Goal: Task Accomplishment & Management: Use online tool/utility

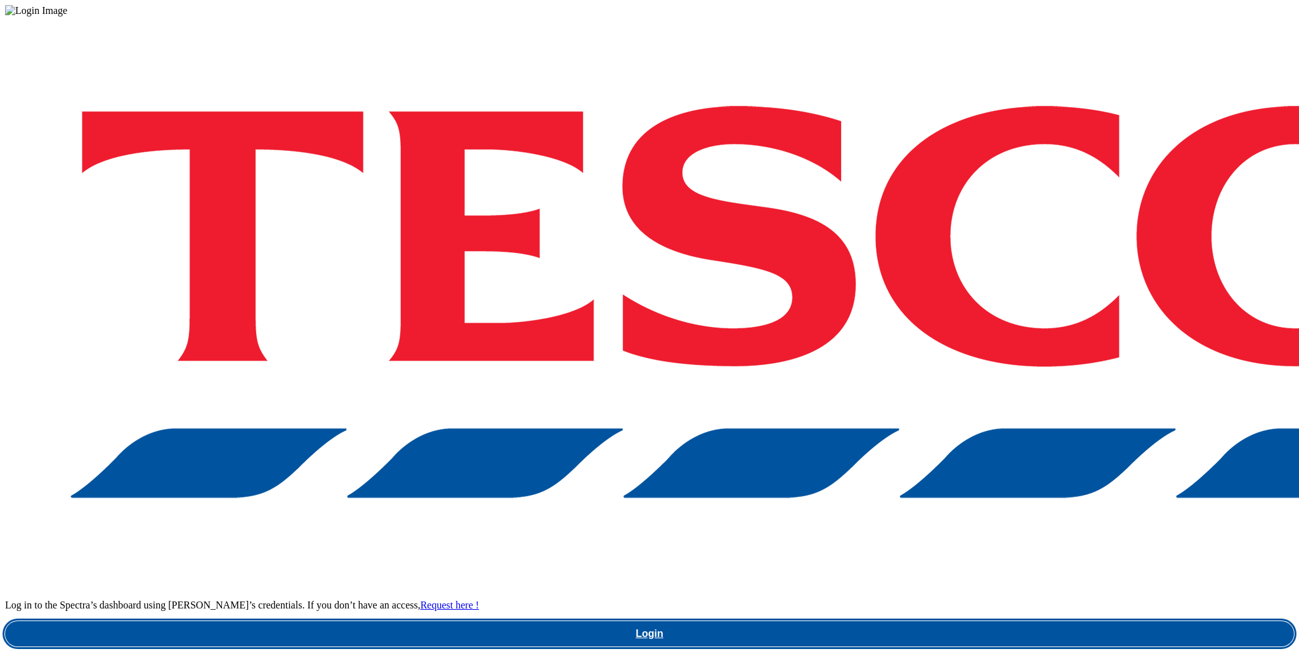
click at [929, 621] on link "Login" at bounding box center [649, 633] width 1288 height 25
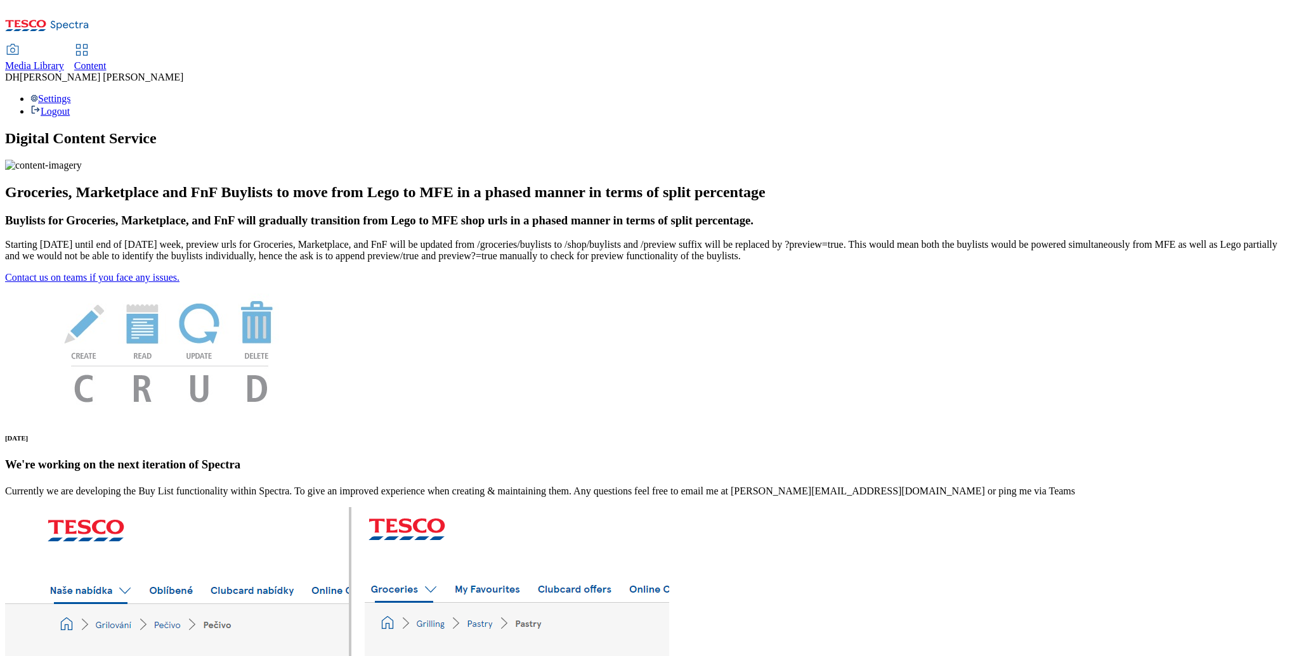
click at [107, 60] on span "Content" at bounding box center [90, 65] width 32 height 11
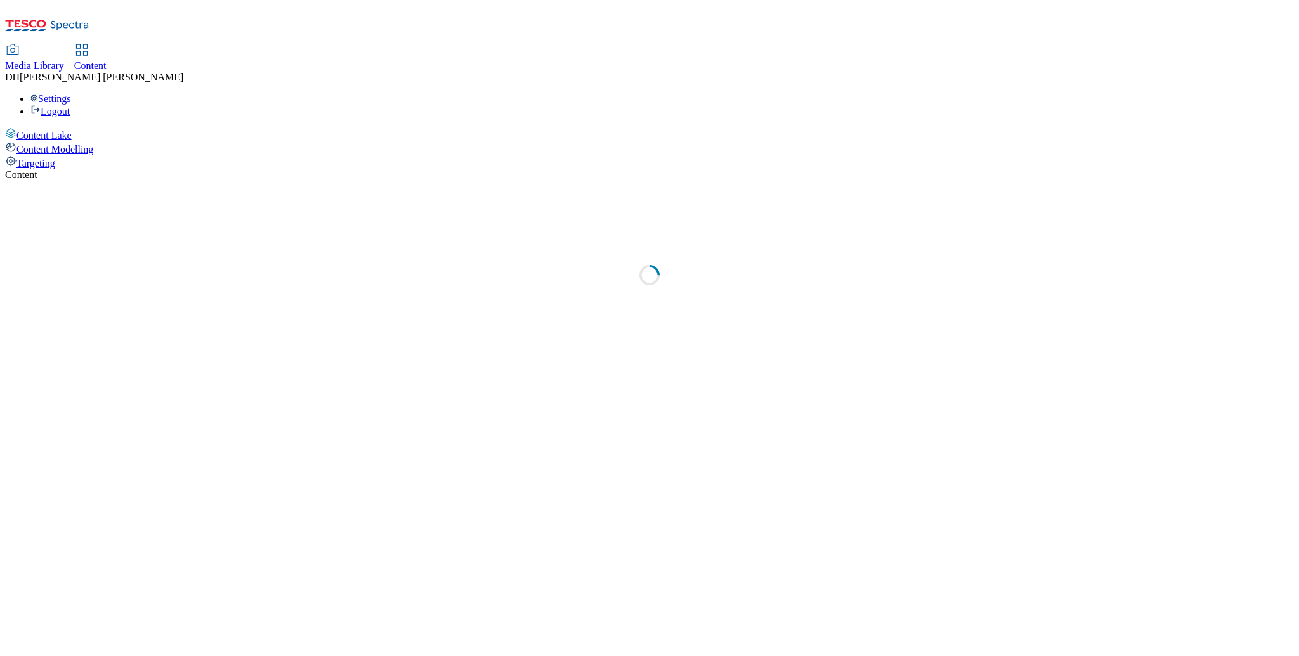
select select "group-comms"
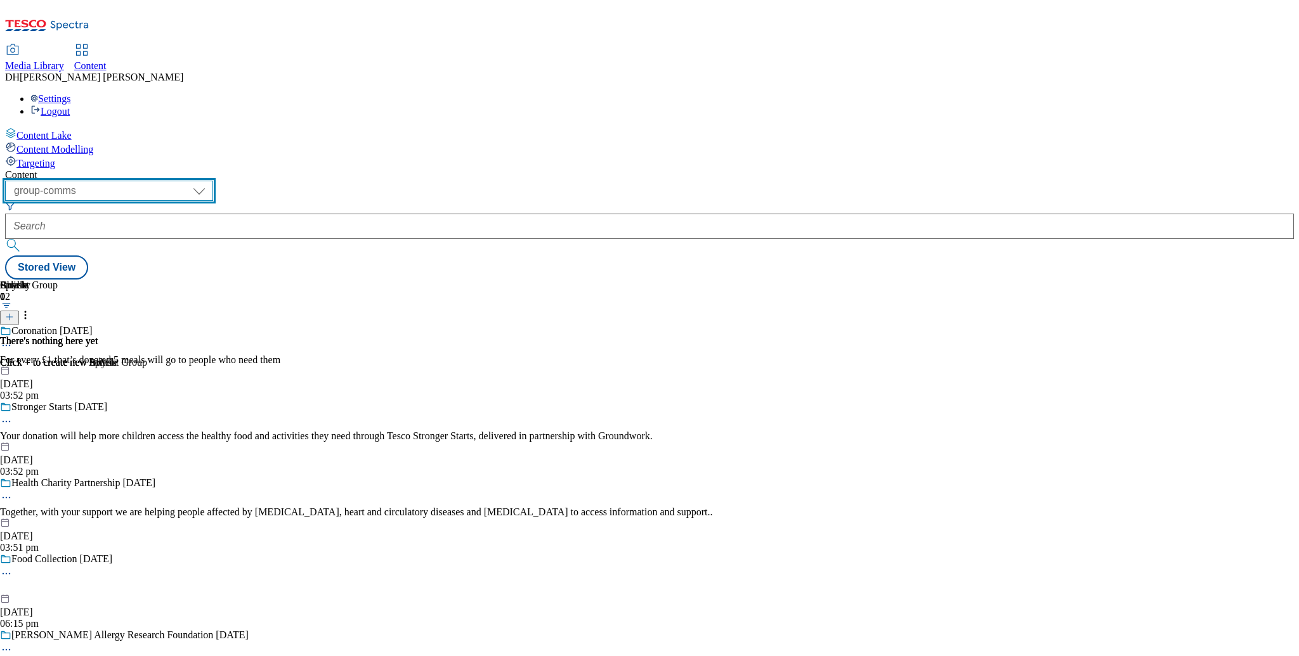
click at [205, 181] on select "dotcom-cz dotcom-hu dotcom-sk fnf-uk ghs-roi ghs-uk group-comms ighs-cz ighs-hu…" at bounding box center [109, 191] width 208 height 20
click at [55, 158] on span "Targeting" at bounding box center [35, 163] width 39 height 11
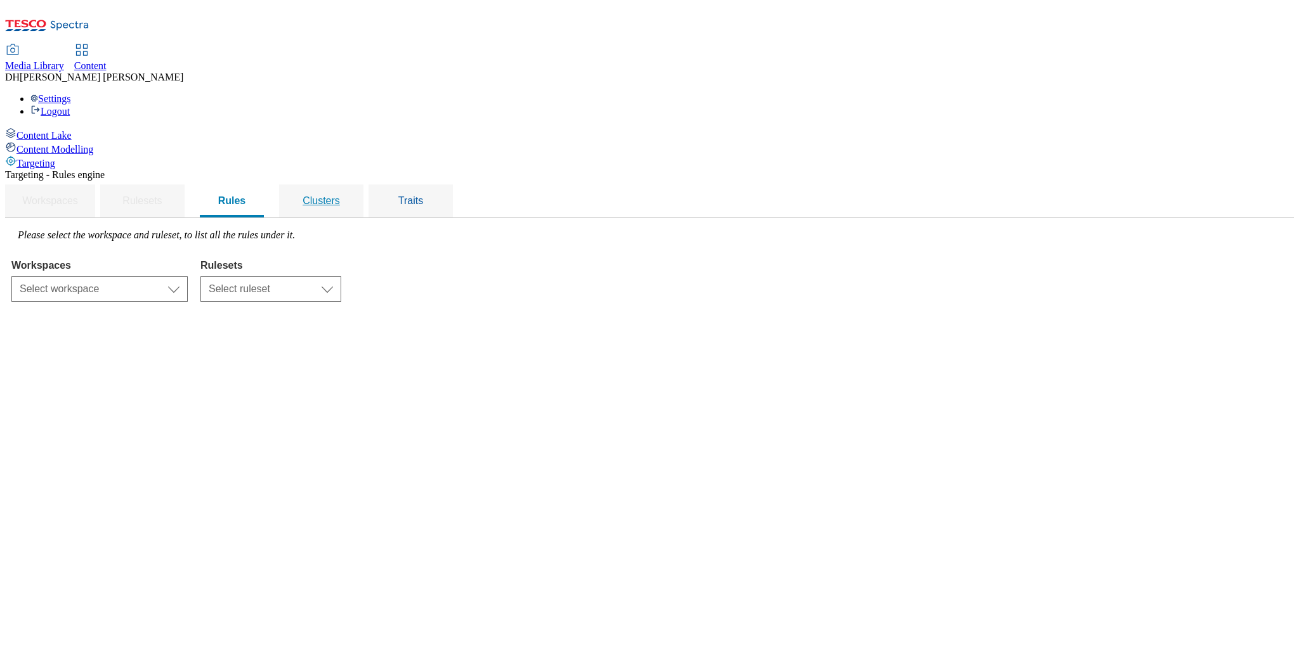
click at [340, 195] on span "Clusters" at bounding box center [320, 200] width 37 height 11
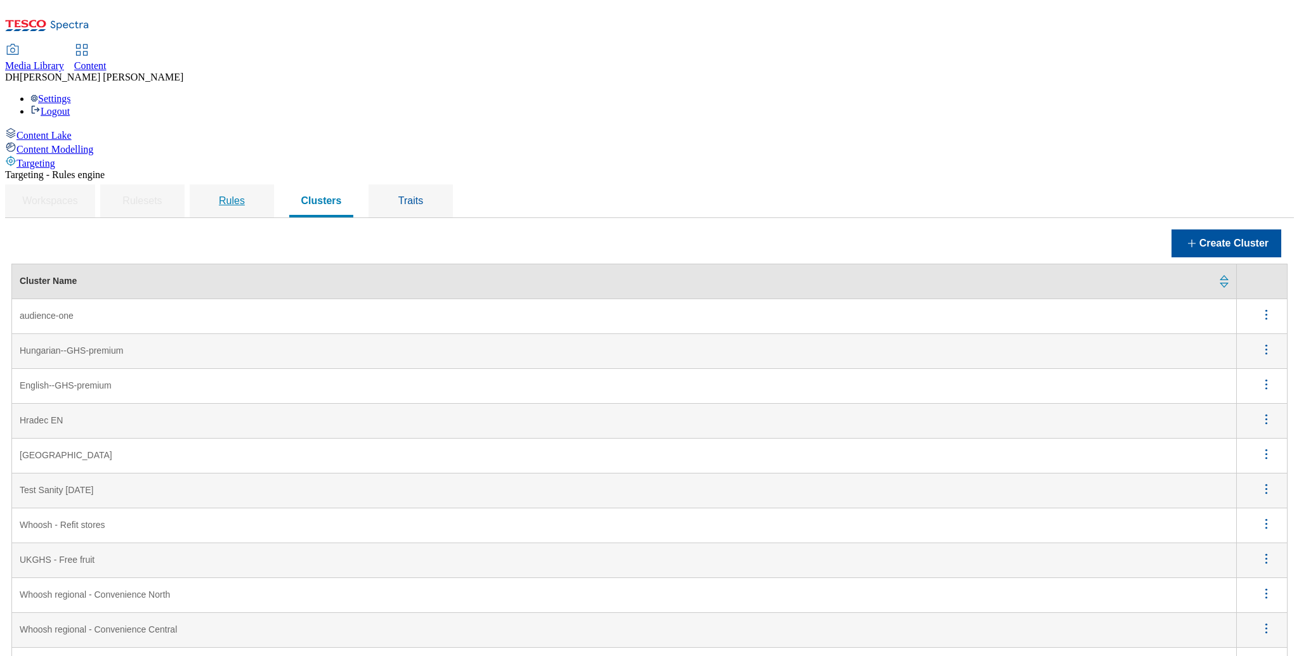
click at [245, 195] on span "Rules" at bounding box center [232, 200] width 26 height 11
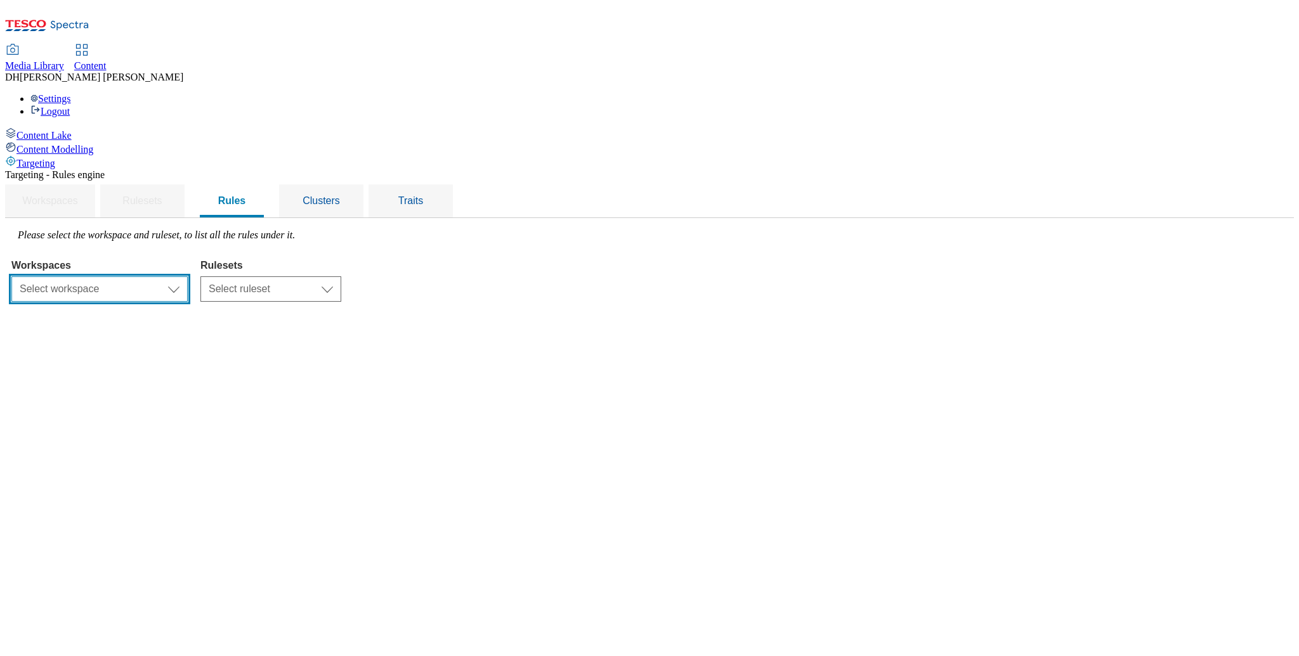
click at [188, 276] on select "Select workspace Content" at bounding box center [99, 288] width 176 height 25
select select "f510054f-adaa-4692-b570-80fa3897127a"
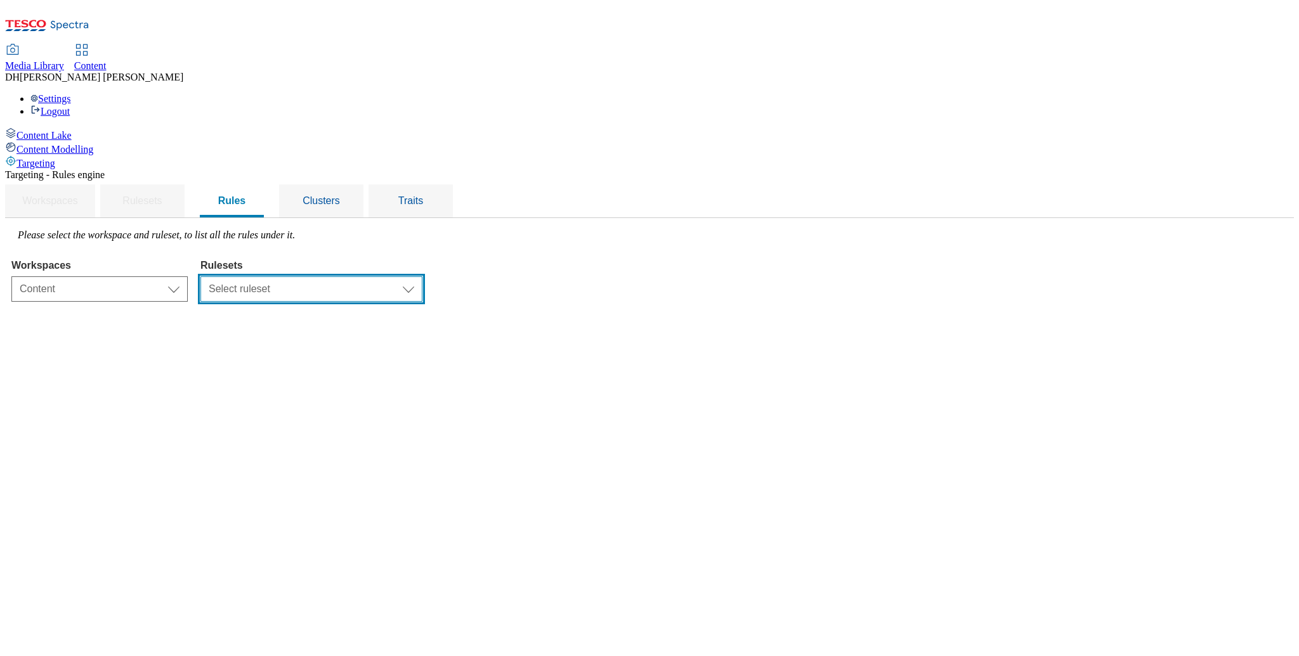
click at [422, 276] on select "Select ruleset dotcom-cz dotcom-hu dotcom-sk ghs-roi ghs-uk ighs-cz ighs-hu igh…" at bounding box center [311, 288] width 222 height 25
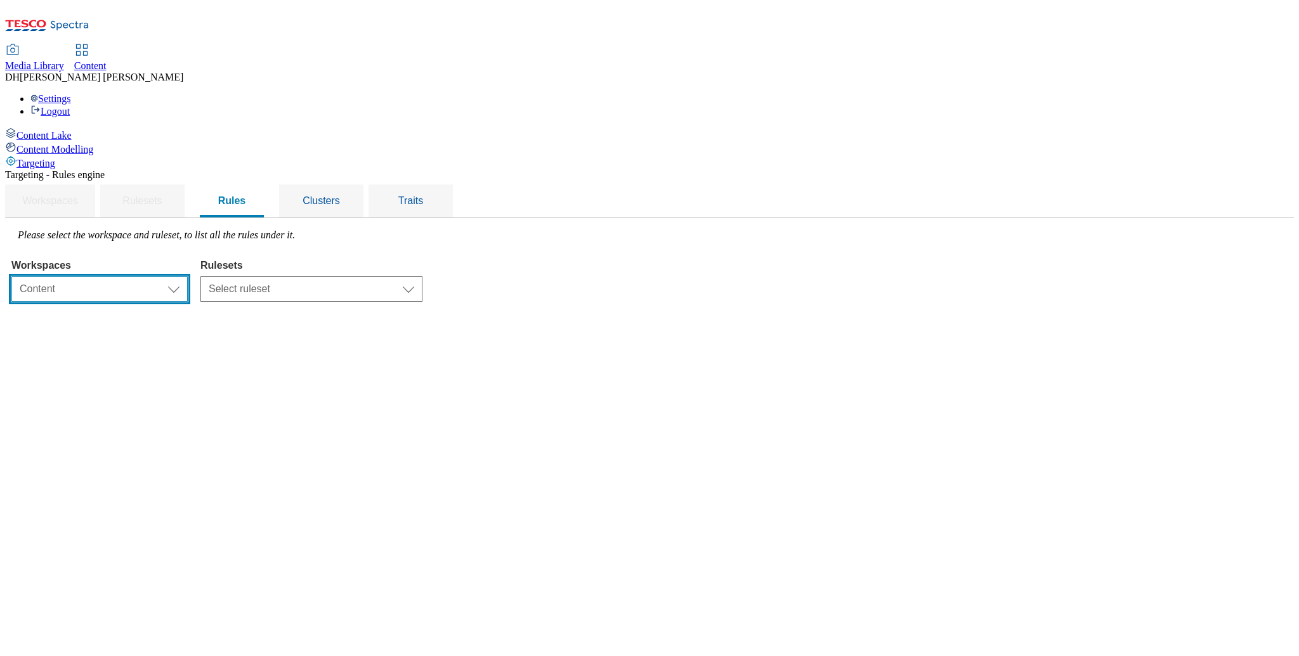
click at [188, 276] on select "Select workspace Content" at bounding box center [99, 288] width 176 height 25
click at [275, 230] on div "Please select the workspace and ruleset, to list all the rules under it. Worksp…" at bounding box center [649, 266] width 1276 height 72
click at [278, 206] on div "Targeting - Rules engine Workspaces Rulesets Rules Clusters Traits Please selec…" at bounding box center [649, 235] width 1288 height 133
click at [188, 276] on select "Select workspace Content" at bounding box center [99, 288] width 176 height 25
select select "f510054f-adaa-4692-b570-80fa3897127a"
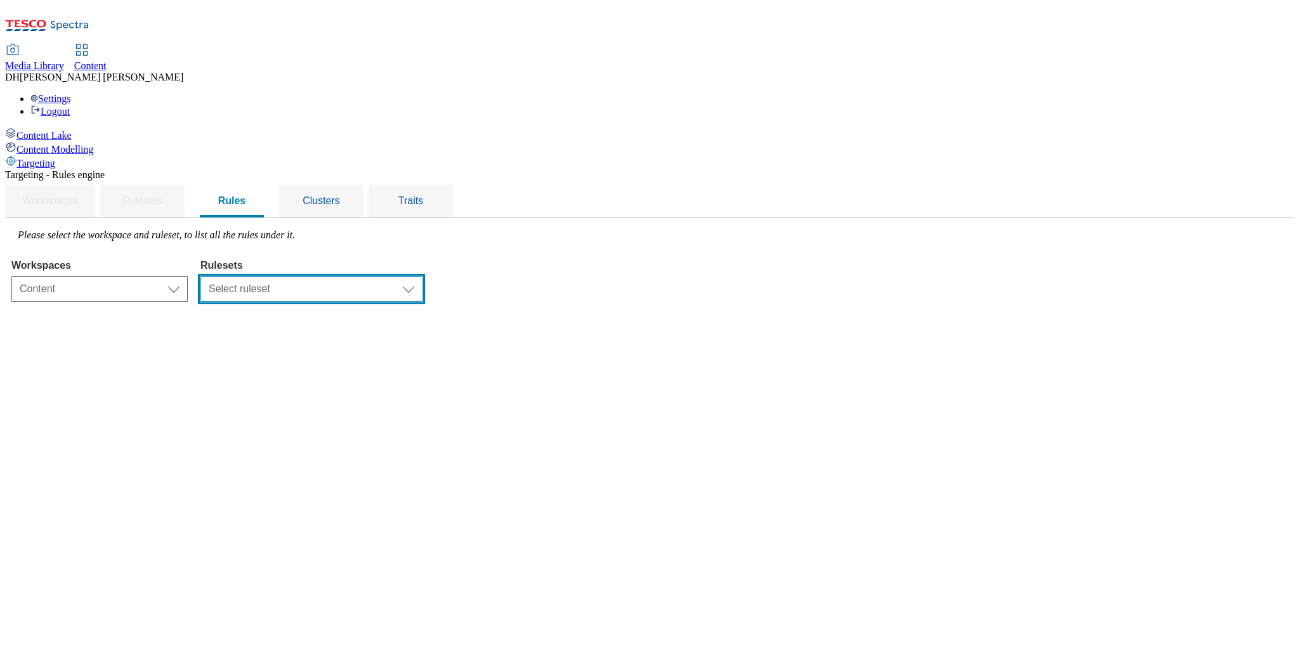
click at [422, 276] on select "Select ruleset dotcom-cz dotcom-hu dotcom-sk ghs-roi ghs-uk ighs-cz ighs-hu igh…" at bounding box center [311, 288] width 222 height 25
select select "48eb89cc-c22c-49b3-9be3-6f8cd5821d05"
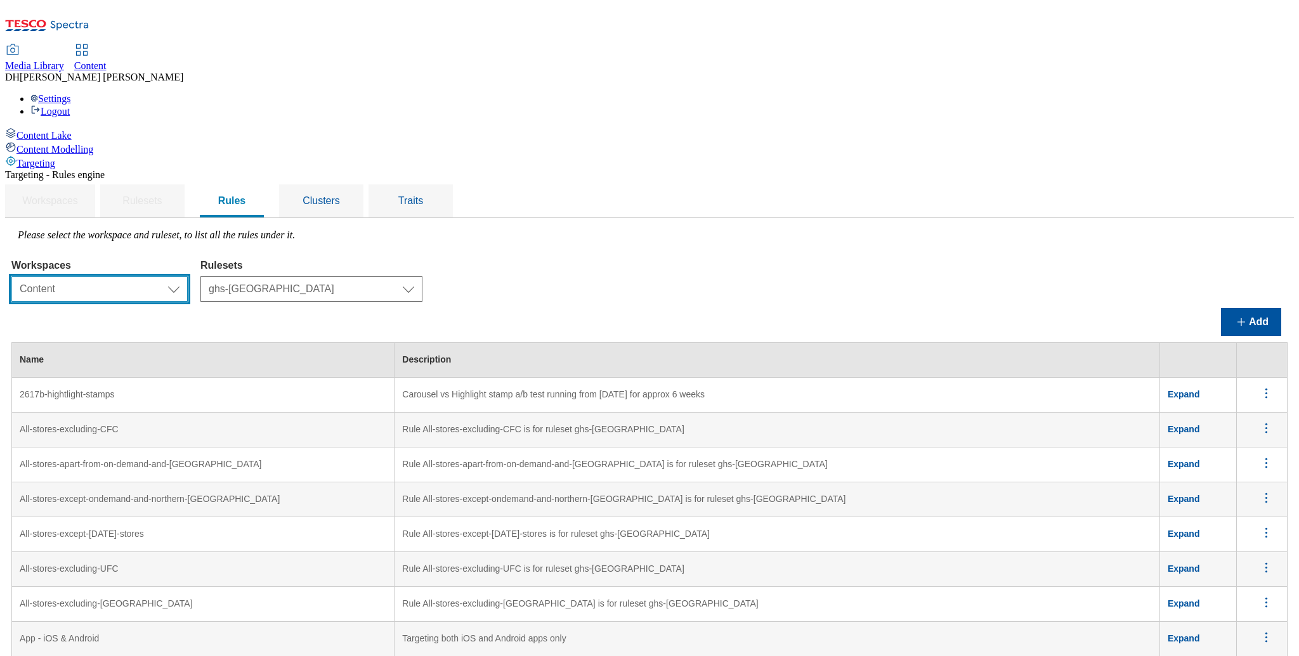
click at [188, 276] on select "Select workspace Content" at bounding box center [99, 288] width 176 height 25
click at [340, 195] on span "Clusters" at bounding box center [320, 200] width 37 height 11
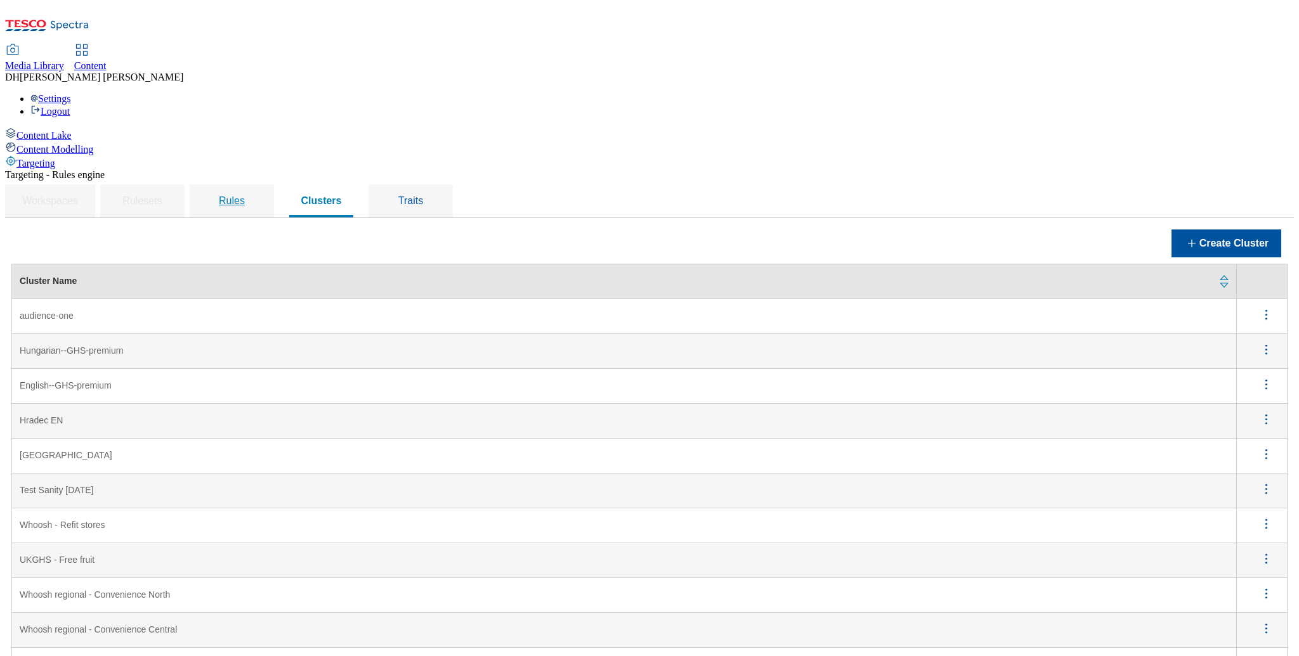
click at [245, 195] on span "Rules" at bounding box center [232, 200] width 26 height 11
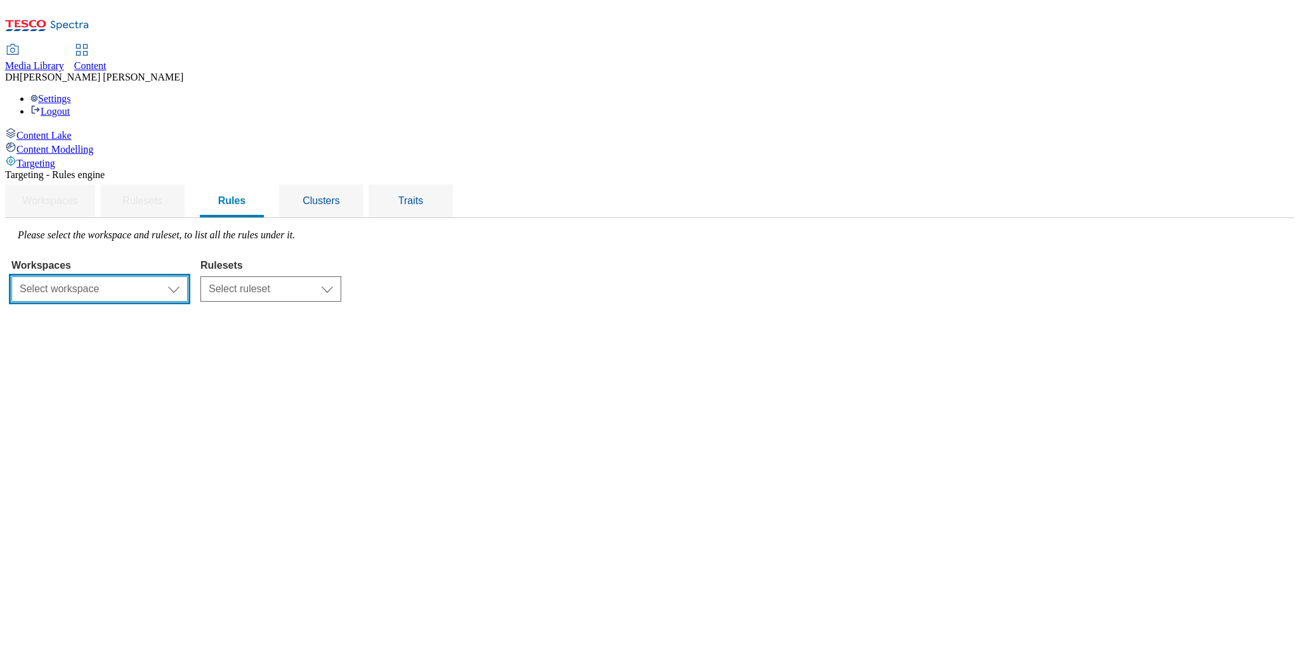
click at [188, 276] on select "Select workspace Content" at bounding box center [99, 288] width 176 height 25
select select "f510054f-adaa-4692-b570-80fa3897127a"
click at [341, 276] on select "Select ruleset" at bounding box center [270, 288] width 141 height 25
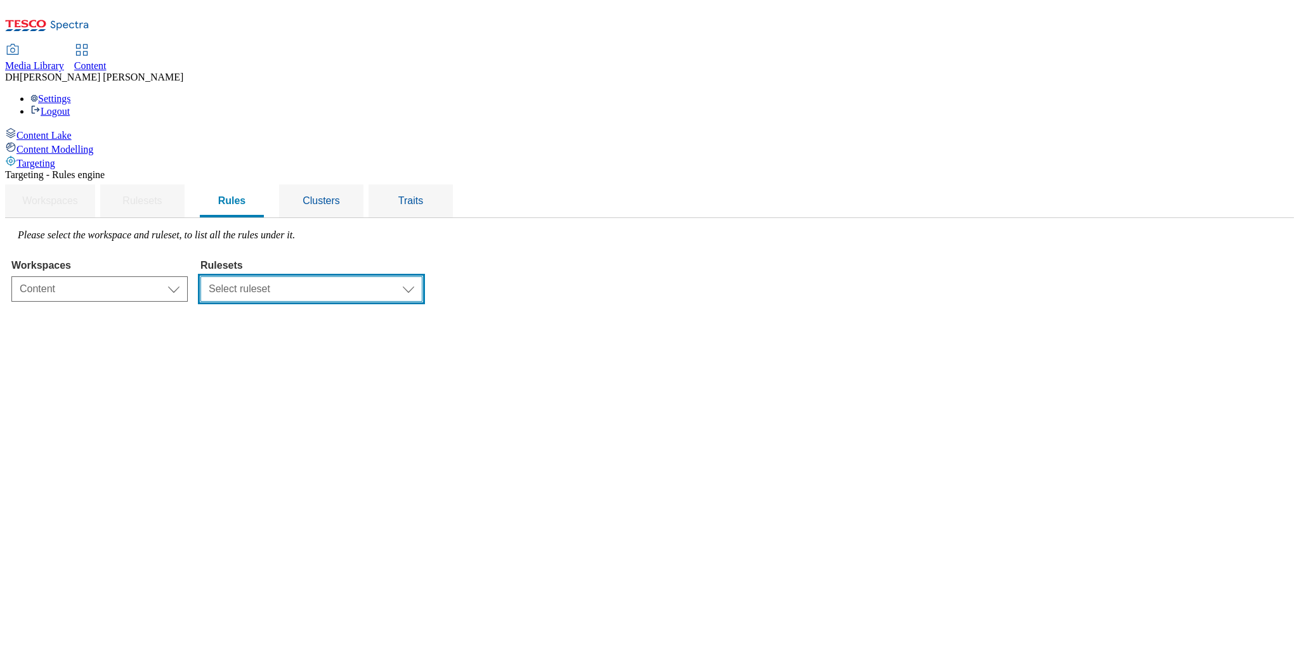
select select "48eb89cc-c22c-49b3-9be3-6f8cd5821d05"
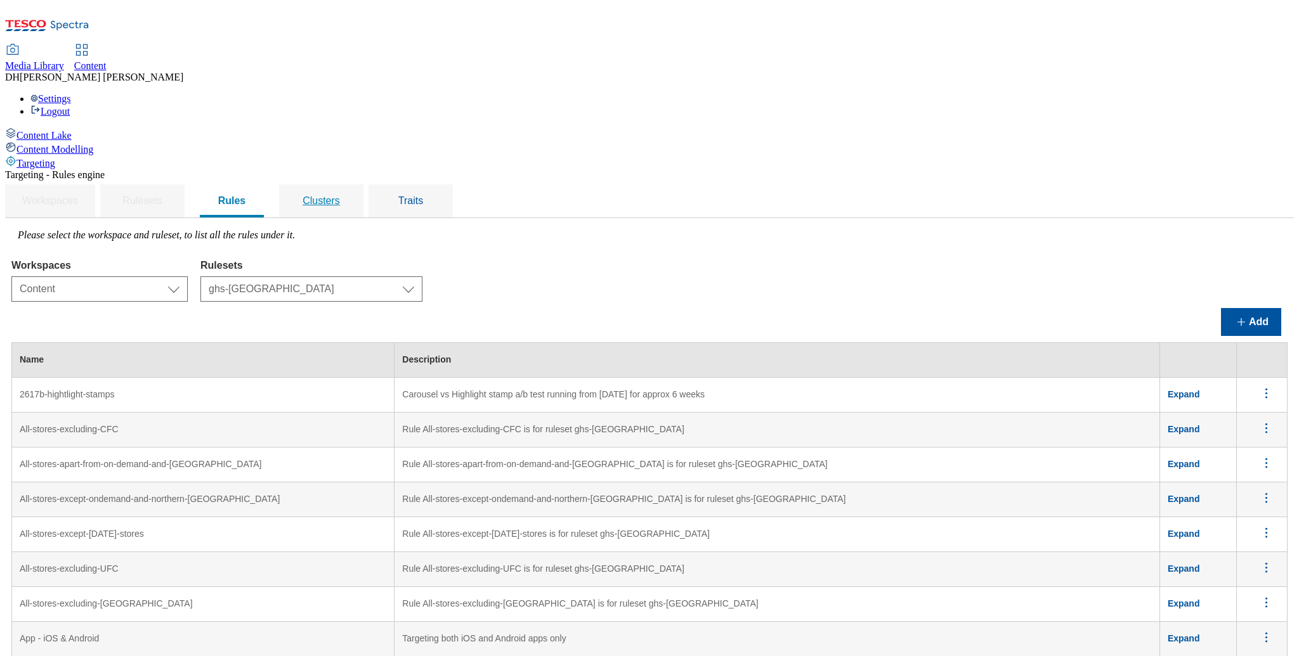
click at [340, 195] on span "Clusters" at bounding box center [320, 200] width 37 height 11
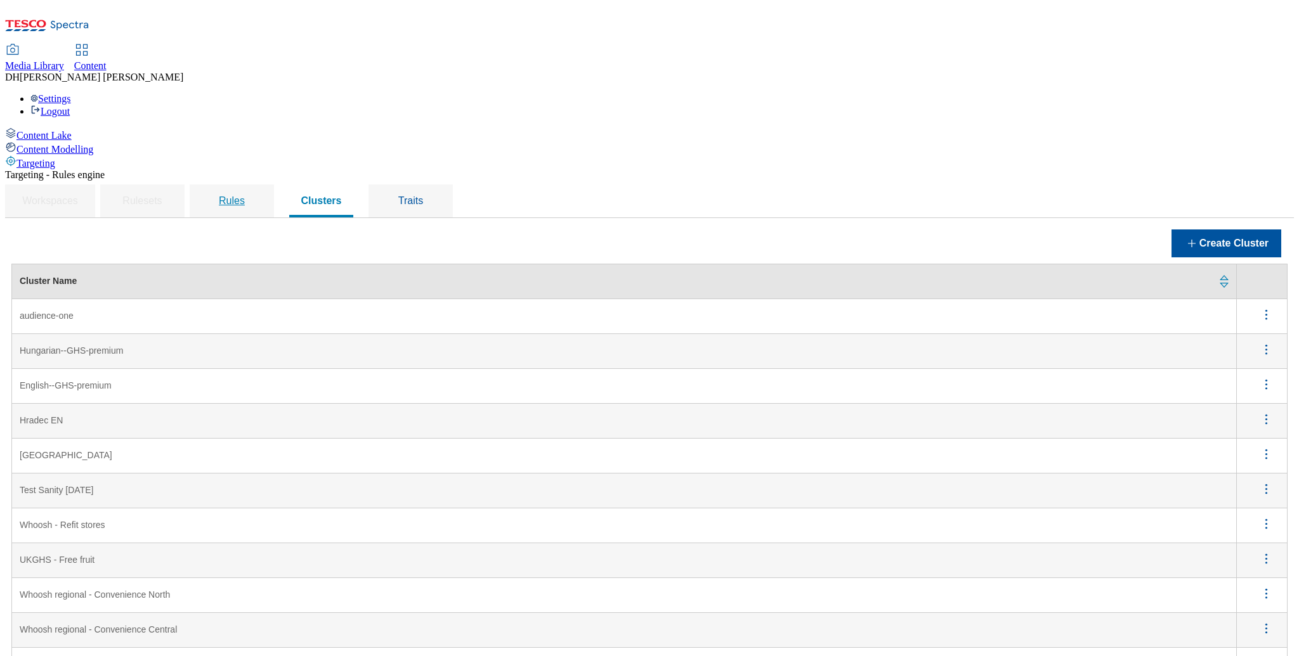
click at [245, 195] on span "Rules" at bounding box center [232, 200] width 26 height 11
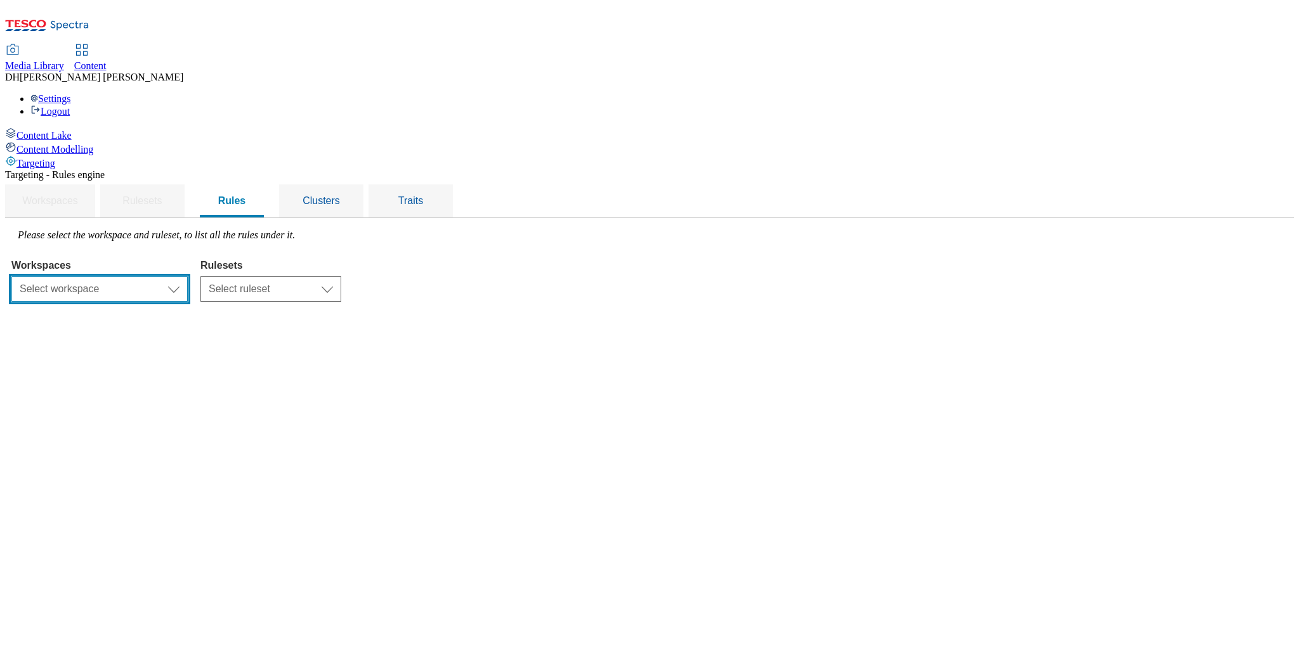
click at [188, 276] on select "Select workspace Content" at bounding box center [99, 288] width 176 height 25
select select "f510054f-adaa-4692-b570-80fa3897127a"
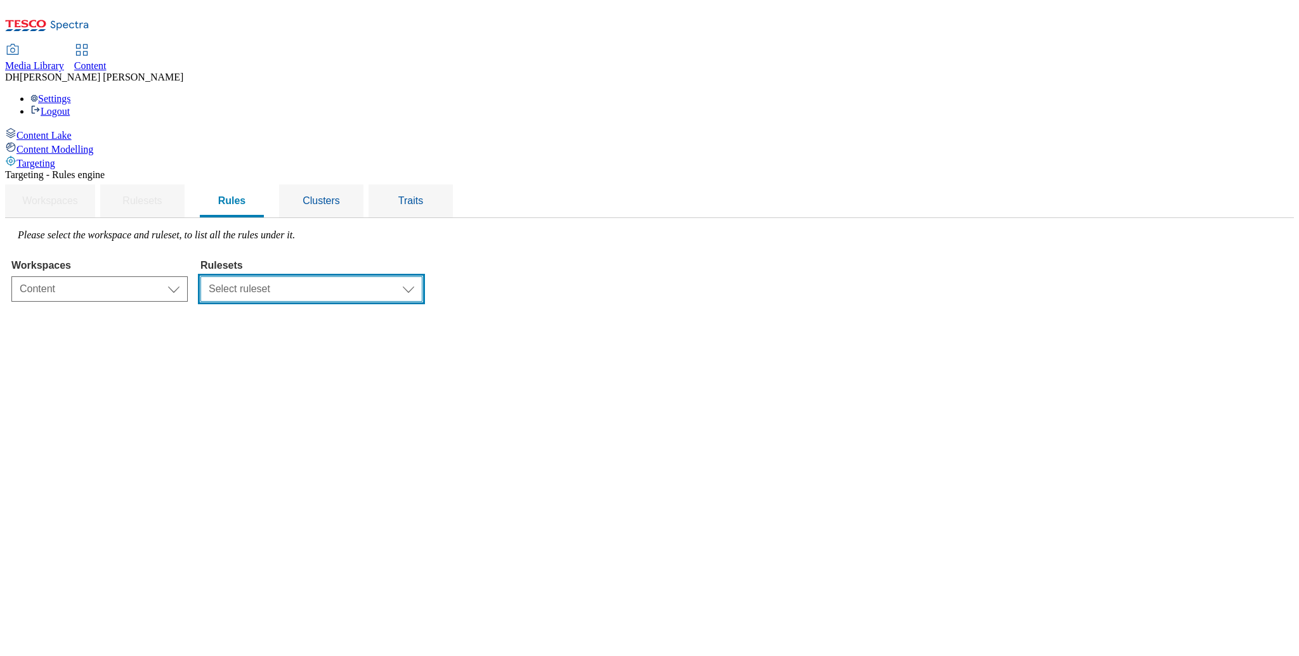
click at [380, 276] on select "Select ruleset dotcom-cz dotcom-hu dotcom-sk ghs-roi ghs-uk ighs-cz ighs-hu igh…" at bounding box center [311, 288] width 222 height 25
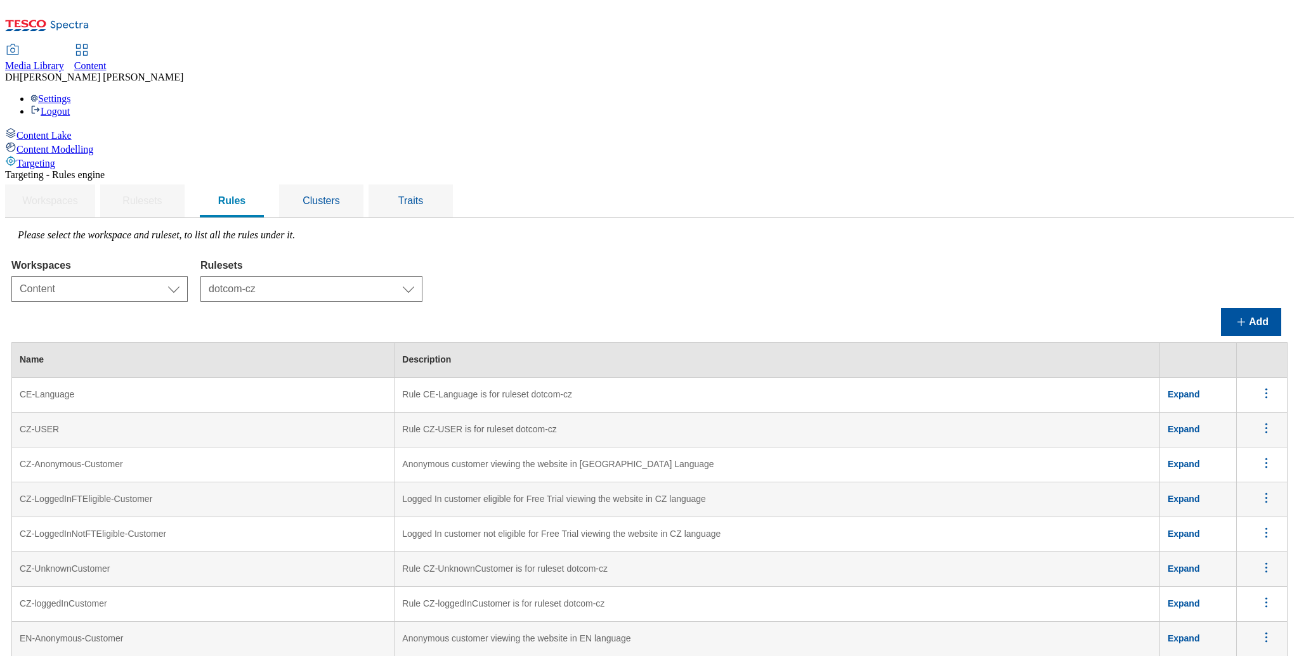
scroll to position [120, 0]
click at [188, 276] on select "Select workspace Content" at bounding box center [99, 288] width 176 height 25
click at [408, 276] on select "Select ruleset dotcom-cz dotcom-hu dotcom-sk ghs-roi ghs-uk ighs-cz ighs-hu igh…" at bounding box center [311, 288] width 222 height 25
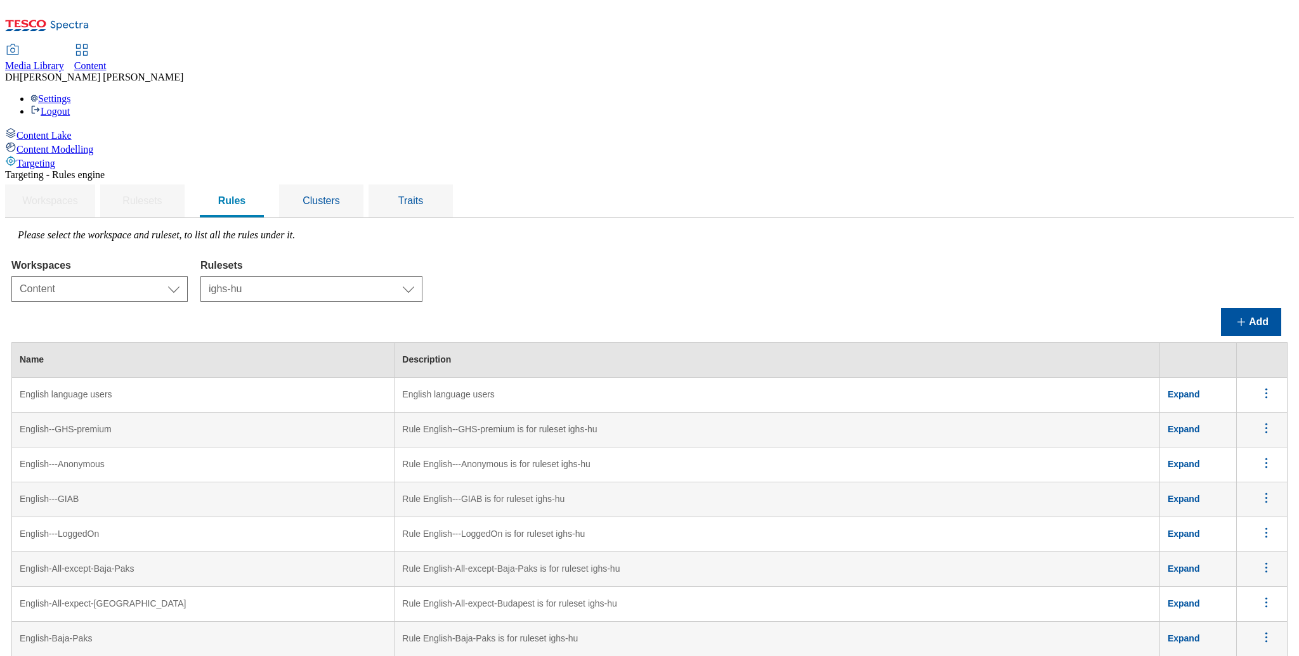
scroll to position [0, 0]
click at [188, 276] on select "Select workspace Content" at bounding box center [99, 288] width 176 height 25
click at [407, 276] on select "Select ruleset dotcom-cz dotcom-hu dotcom-sk ghs-roi ghs-uk ighs-cz ighs-hu igh…" at bounding box center [311, 288] width 222 height 25
select select "48eb89cc-c22c-49b3-9be3-6f8cd5821d05"
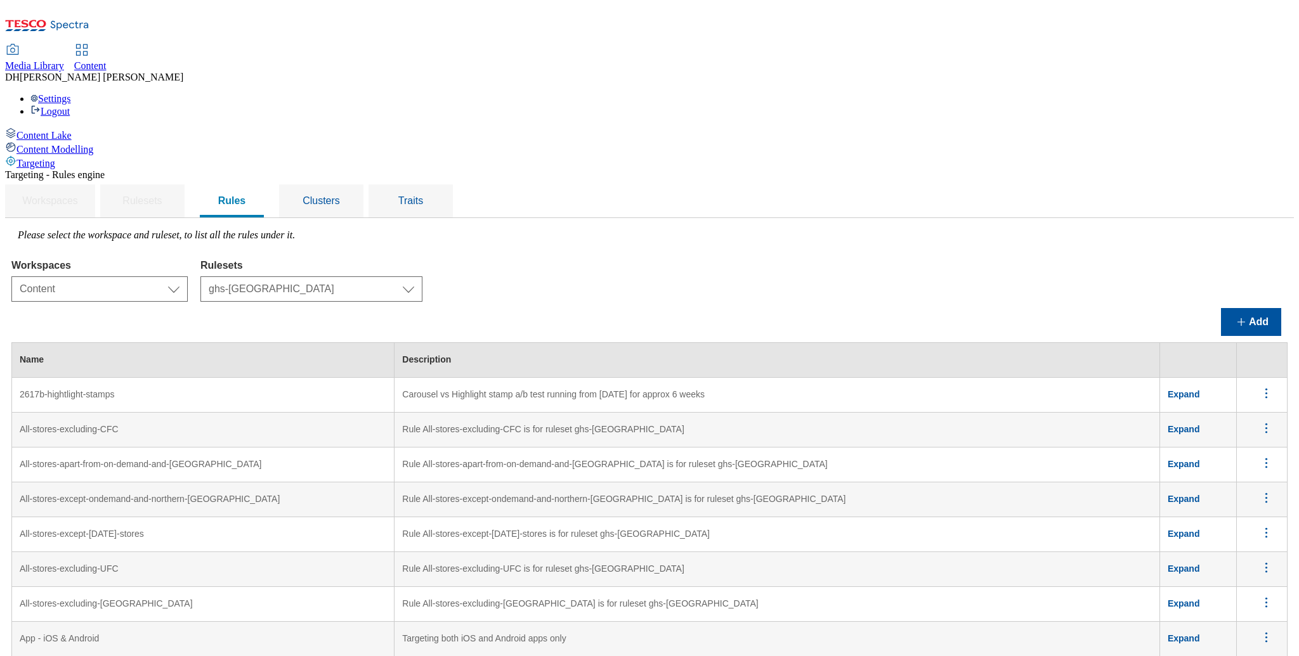
click at [574, 254] on div "Workspaces Select workspace Content Content Rulesets Select ruleset dotcom-cz d…" at bounding box center [649, 278] width 1276 height 48
click at [340, 195] on span "Clusters" at bounding box center [320, 200] width 37 height 11
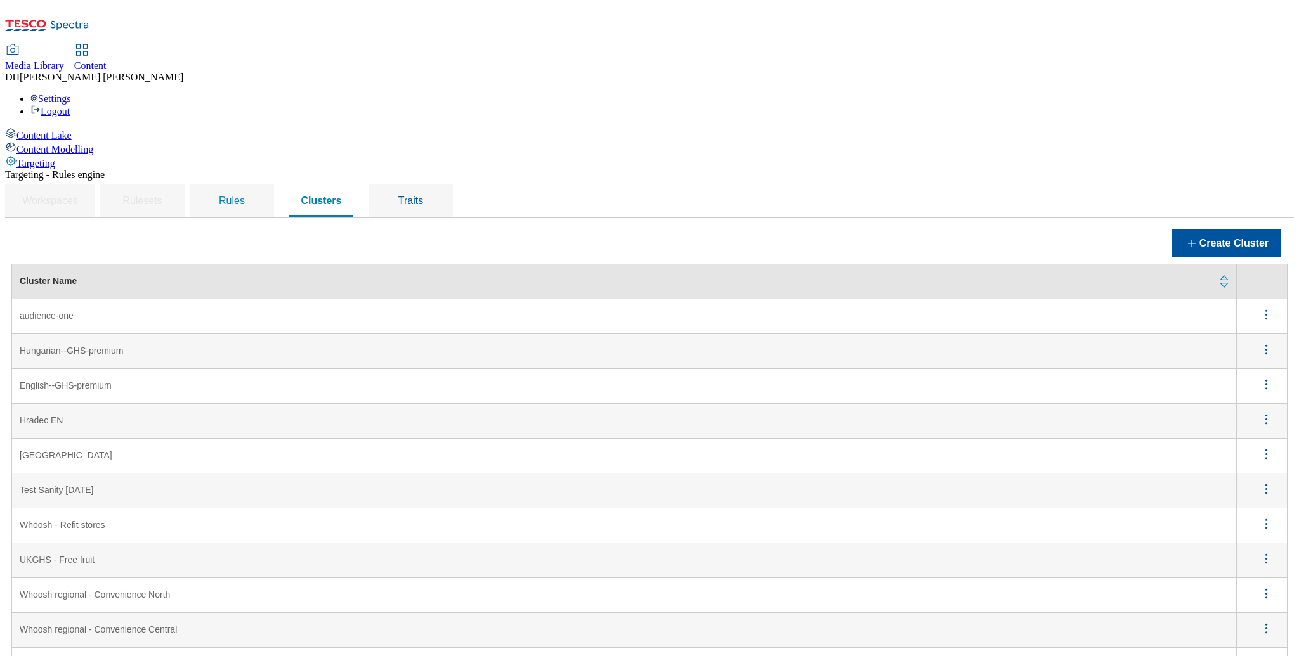
click at [245, 195] on span "Rules" at bounding box center [232, 200] width 26 height 11
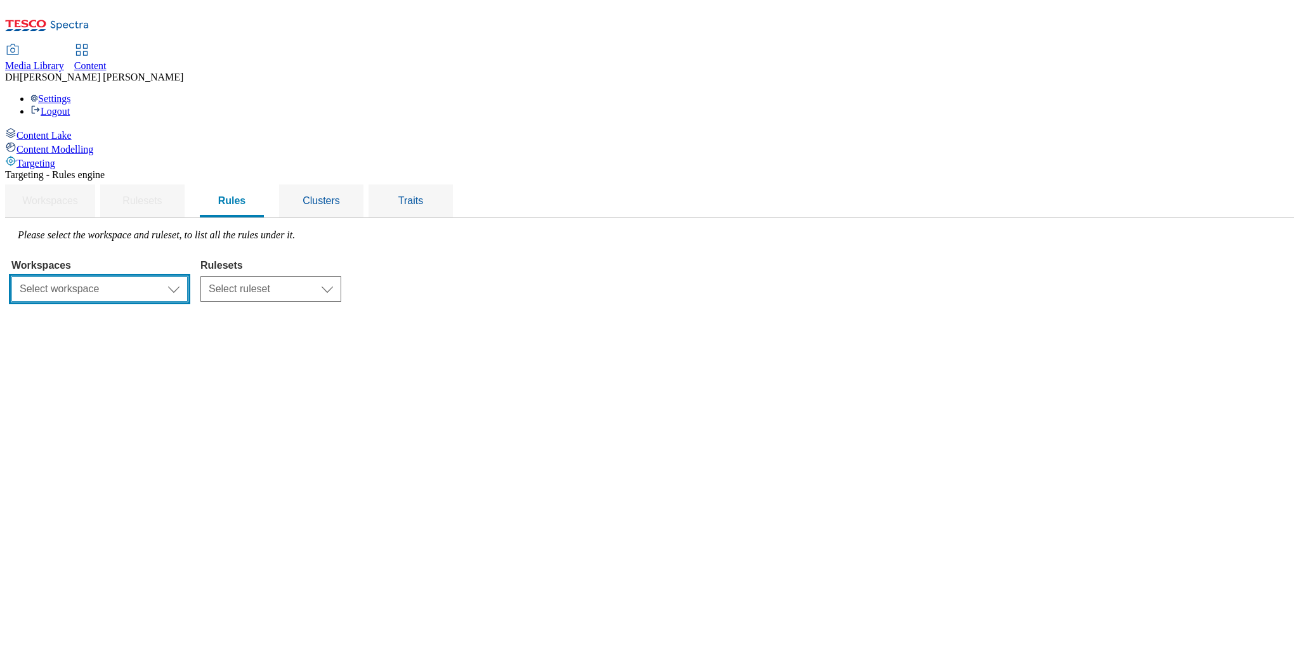
click at [188, 276] on select "Select workspace Content" at bounding box center [99, 288] width 176 height 25
select select "f510054f-adaa-4692-b570-80fa3897127a"
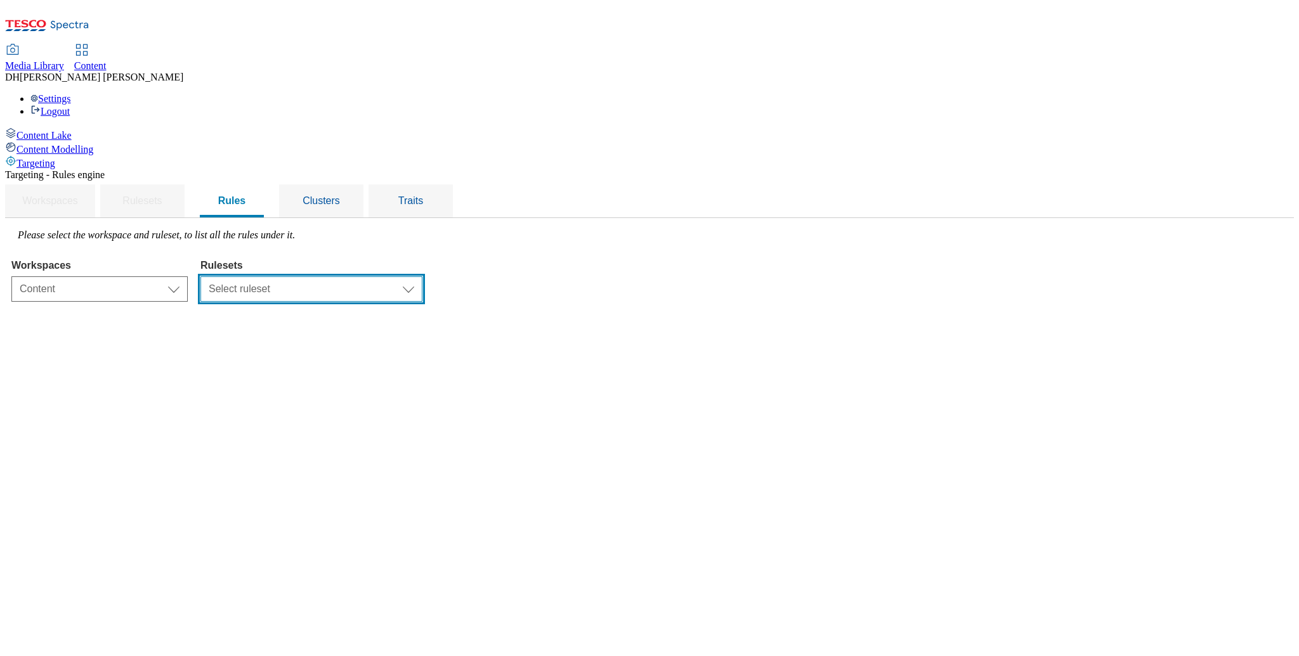
click at [422, 276] on select "Select ruleset dotcom-cz dotcom-hu dotcom-sk ghs-roi ghs-uk ighs-cz ighs-hu igh…" at bounding box center [311, 288] width 222 height 25
select select "48eb89cc-c22c-49b3-9be3-6f8cd5821d05"
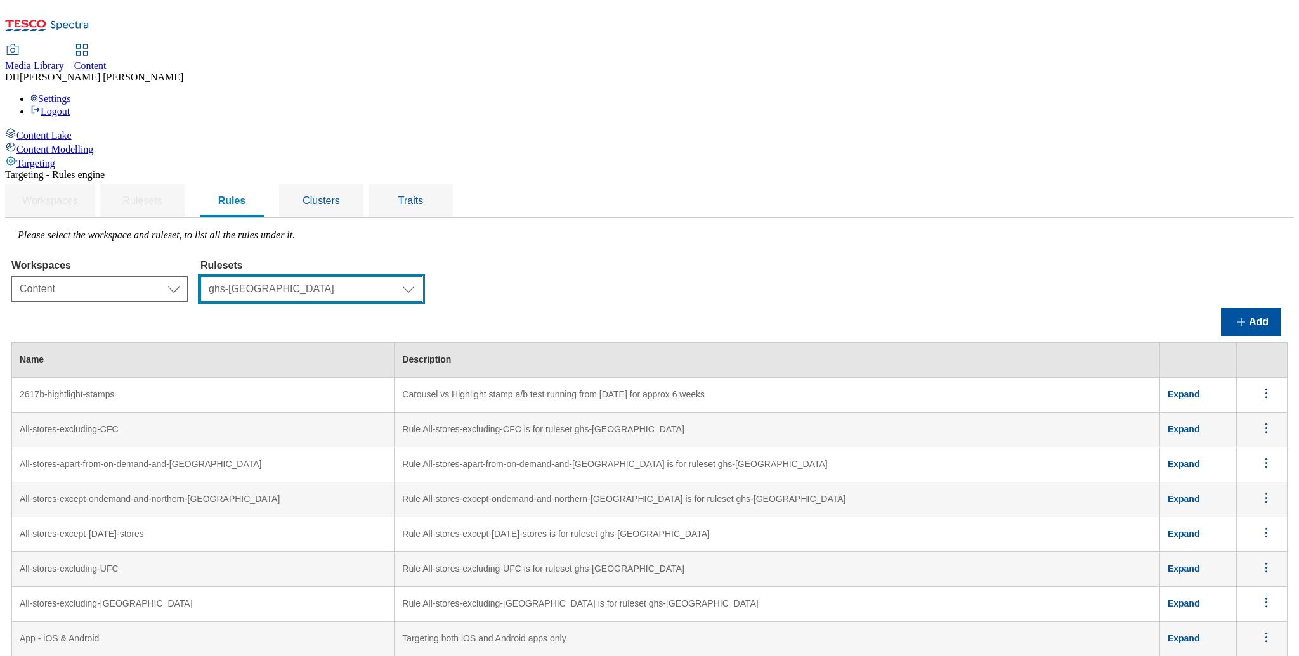
scroll to position [2083, 0]
drag, startPoint x: 936, startPoint y: 526, endPoint x: 656, endPoint y: 522, distance: 280.9
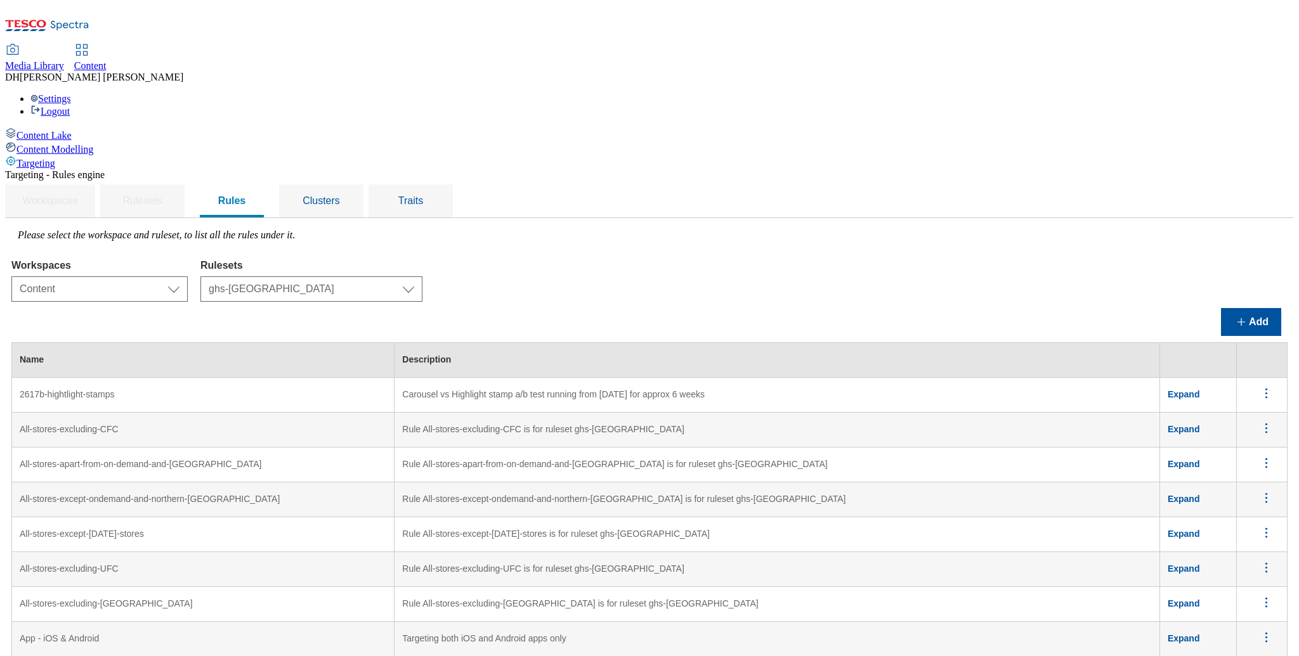
drag, startPoint x: 947, startPoint y: 524, endPoint x: 521, endPoint y: 514, distance: 425.6
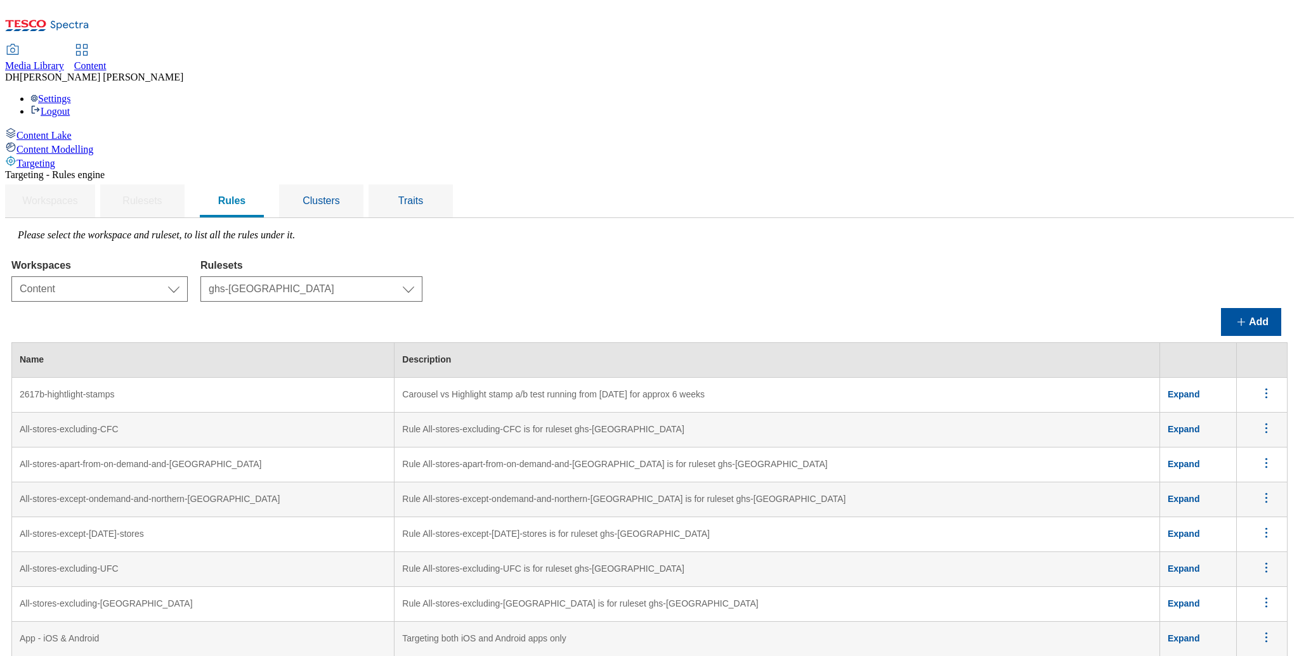
scroll to position [0, 0]
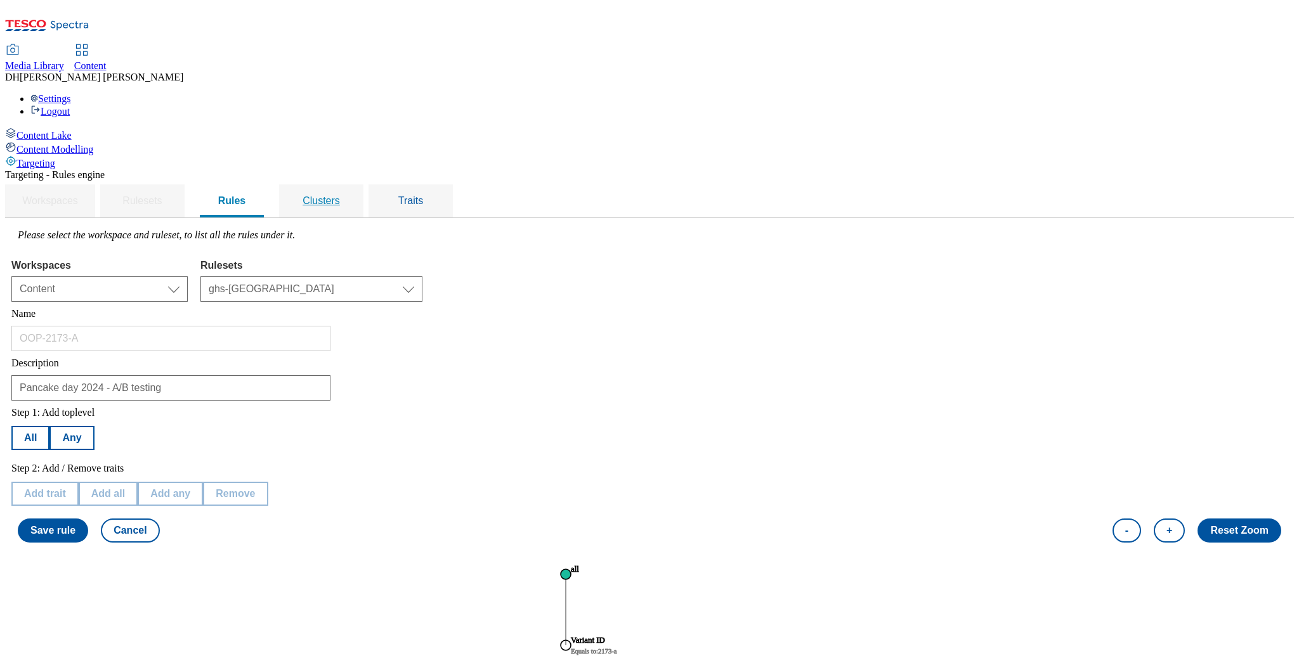
click at [340, 195] on span "Clusters" at bounding box center [320, 200] width 37 height 11
